Goal: Find specific page/section: Find specific page/section

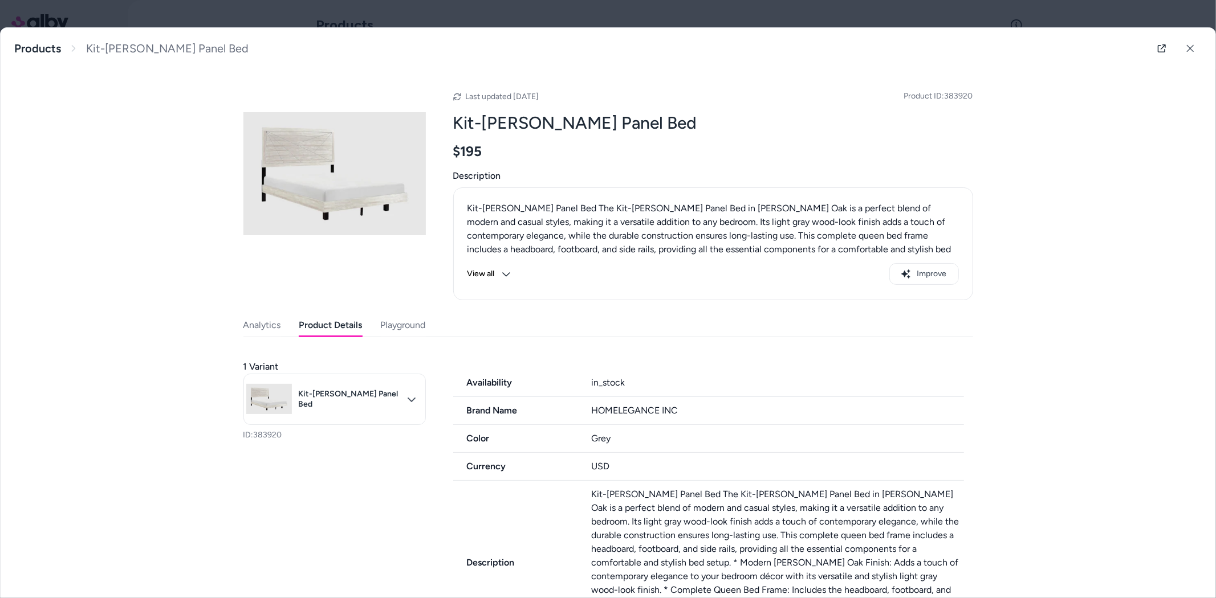
scroll to position [479, 0]
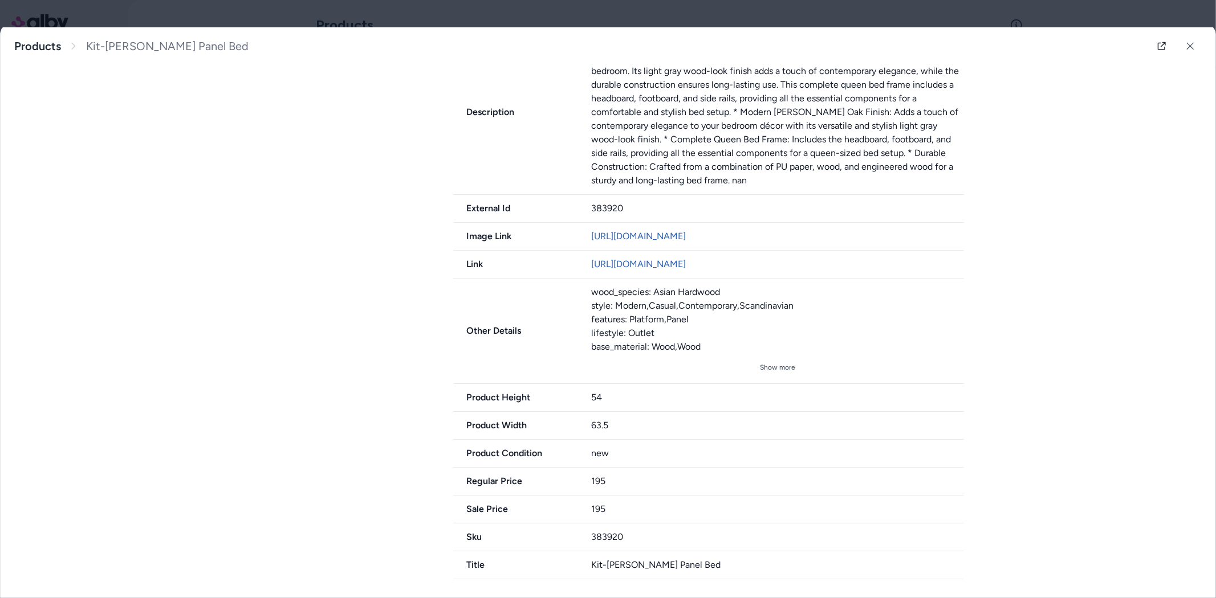
click at [1186, 48] on icon at bounding box center [1189, 46] width 7 height 7
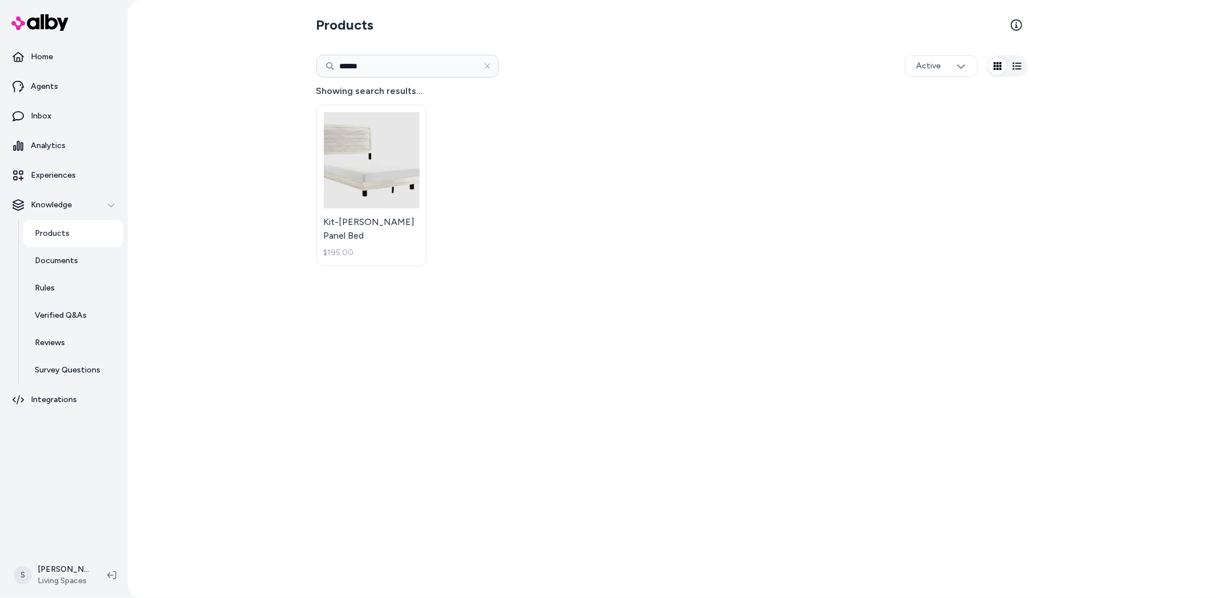
click at [362, 65] on input "******" at bounding box center [407, 66] width 182 height 23
paste input
type input "******"
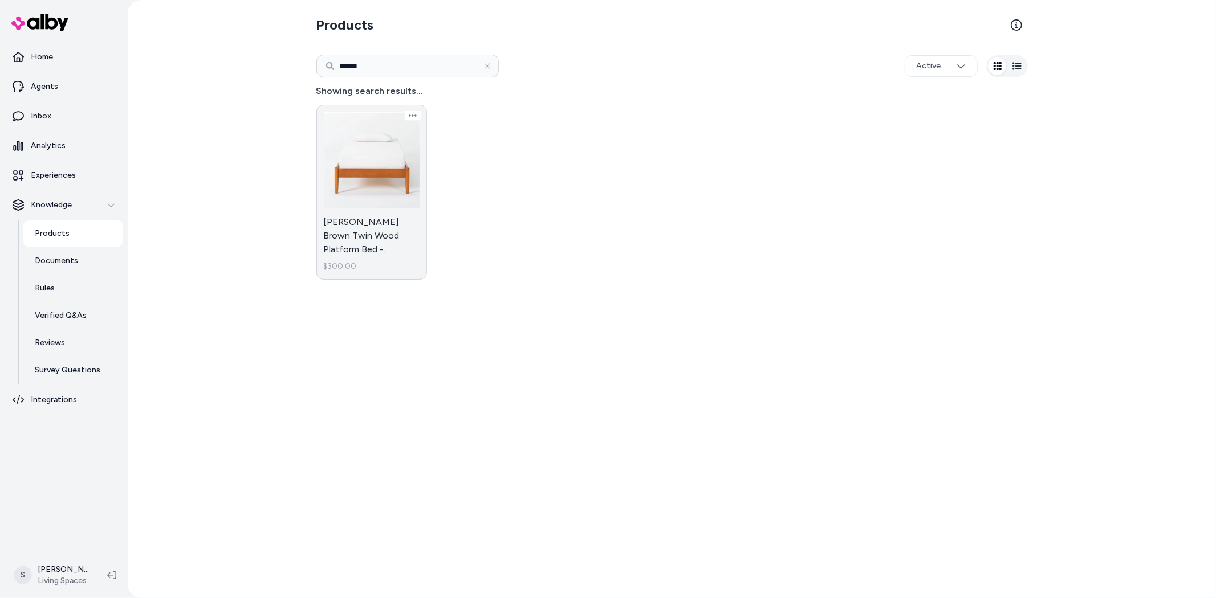
click at [405, 187] on link "[PERSON_NAME] Brown Twin Wood Platform Bed - Adjustable Base Compatible $300.00" at bounding box center [371, 192] width 111 height 175
click at [377, 202] on link "[PERSON_NAME] Brown Twin Wood Platform Bed - Adjustable Base Compatible $300.00" at bounding box center [371, 192] width 111 height 175
click at [380, 203] on link "[PERSON_NAME] Brown Twin Wood Platform Bed - Adjustable Base Compatible $300.00" at bounding box center [371, 192] width 111 height 175
click at [357, 212] on link "[PERSON_NAME] Brown Twin Wood Platform Bed - Adjustable Base Compatible $300.00" at bounding box center [371, 192] width 111 height 175
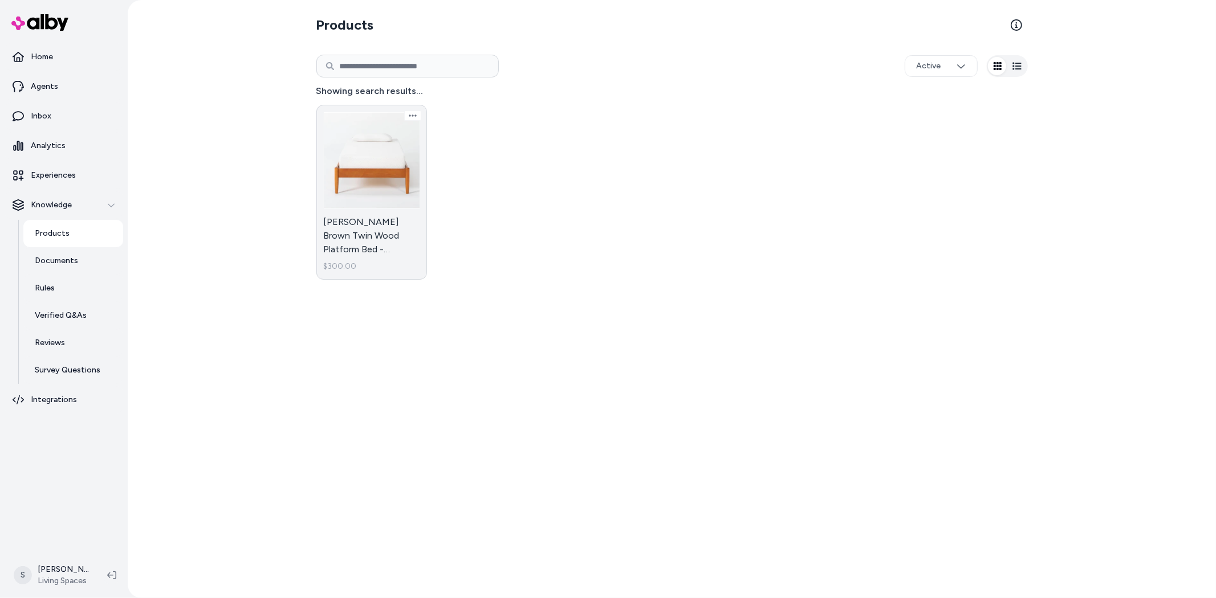
click at [357, 212] on link "[PERSON_NAME] Brown Twin Wood Platform Bed - Adjustable Base Compatible $300.00" at bounding box center [371, 192] width 111 height 175
click at [348, 183] on link "[PERSON_NAME] Brown Twin Wood Platform Bed - Adjustable Base Compatible $300.00" at bounding box center [371, 192] width 111 height 175
click at [409, 115] on html "Home Agents Inbox Analytics Experiences Knowledge Products Documents Rules Veri…" at bounding box center [608, 299] width 1216 height 598
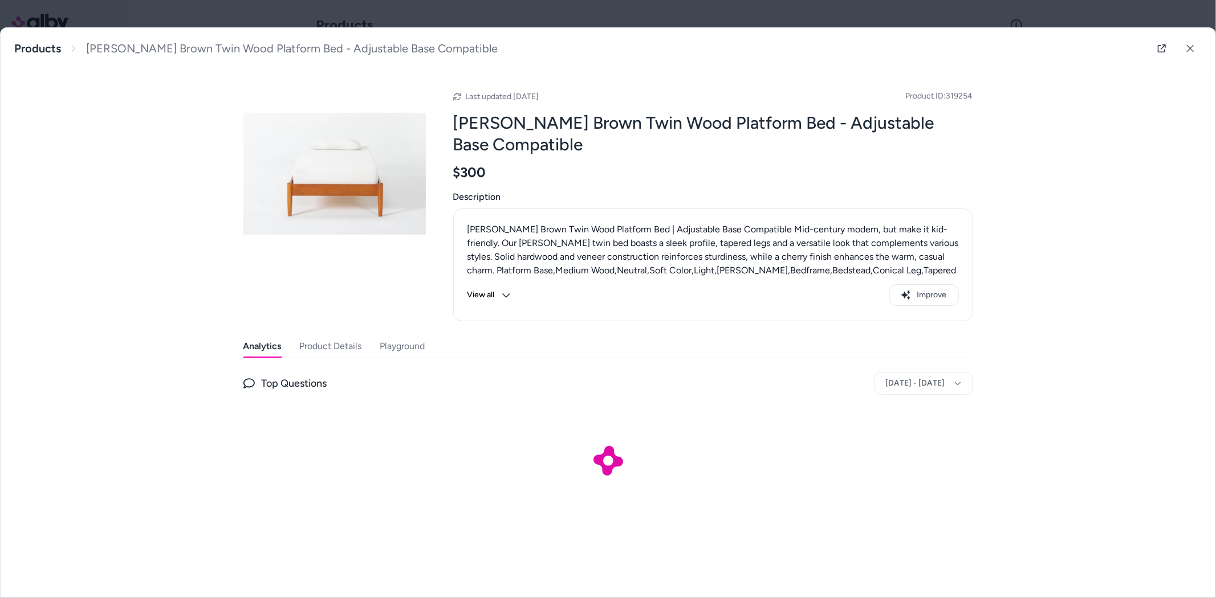
click at [348, 345] on button "Product Details" at bounding box center [331, 346] width 62 height 23
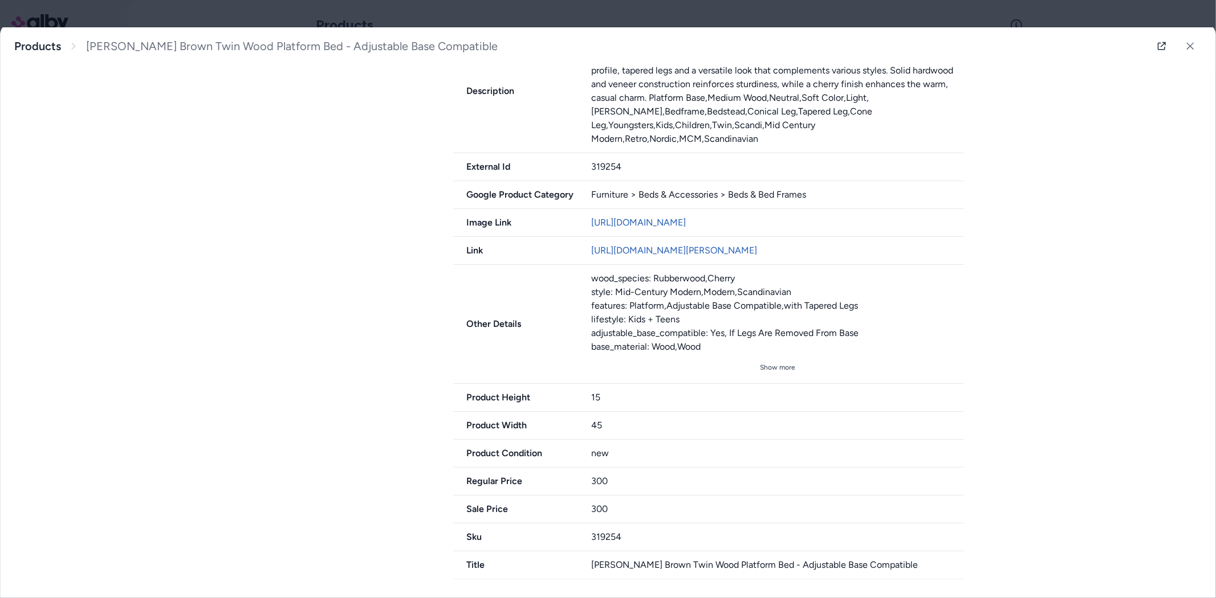
scroll to position [500, 0]
